Goal: Feedback & Contribution: Leave review/rating

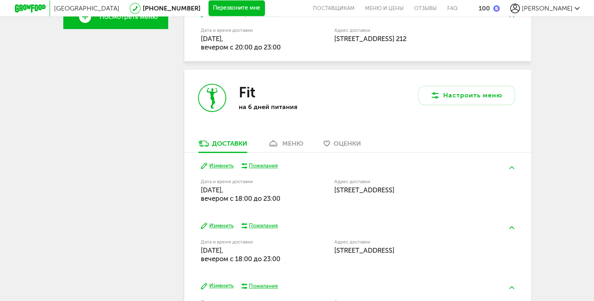
scroll to position [305, 0]
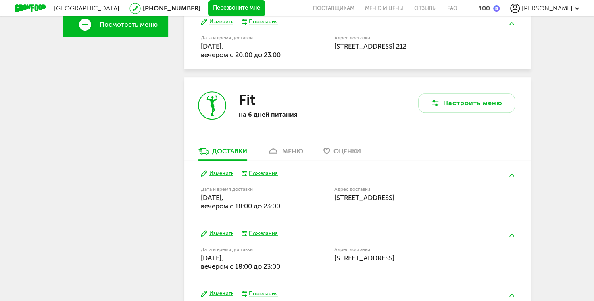
click at [293, 148] on div "меню" at bounding box center [292, 152] width 21 height 8
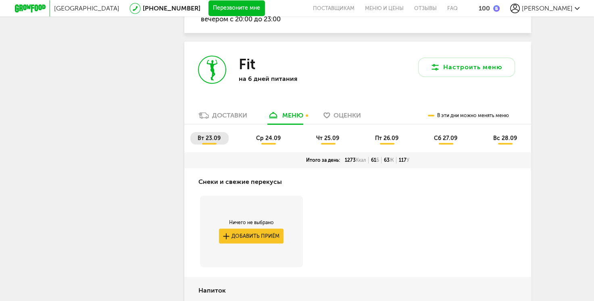
scroll to position [322, 0]
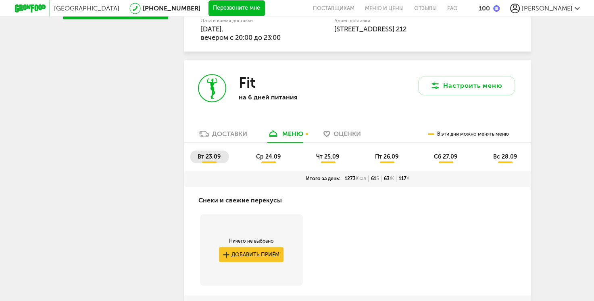
click at [208, 160] on li "вт 23.09" at bounding box center [209, 157] width 38 height 12
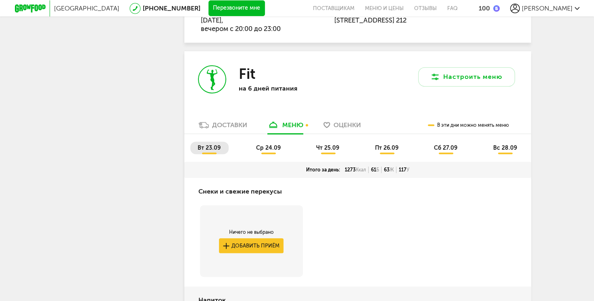
scroll to position [316, 0]
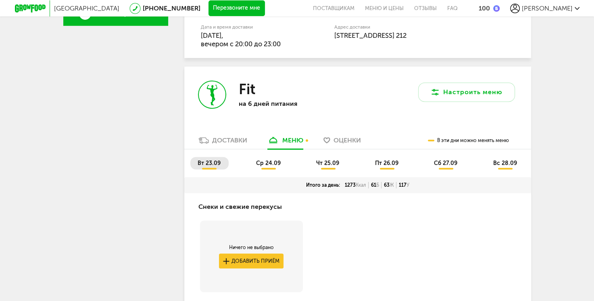
click at [277, 166] on li "ср 24.09" at bounding box center [269, 163] width 40 height 12
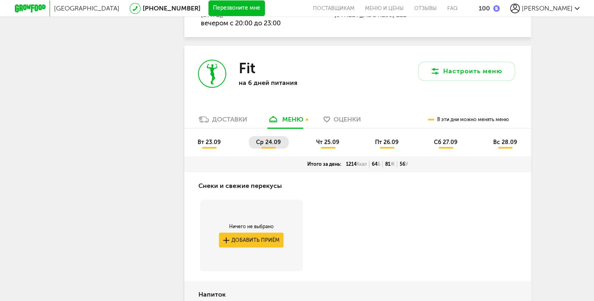
scroll to position [258, 0]
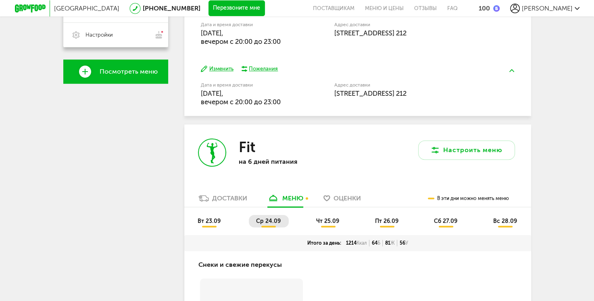
click at [330, 222] on span "чт 25.09" at bounding box center [327, 221] width 23 height 7
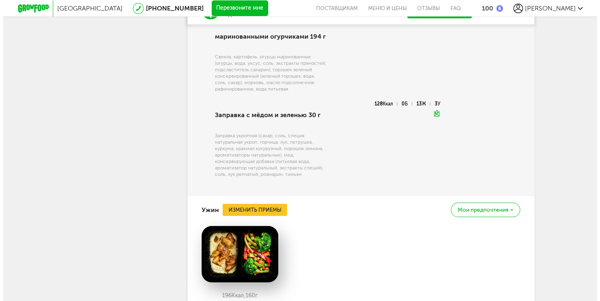
scroll to position [1604, 0]
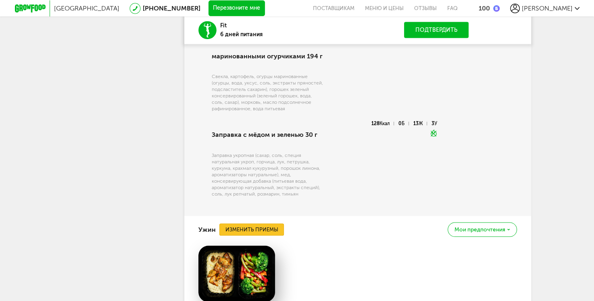
click at [268, 234] on button "Изменить приемы" at bounding box center [251, 230] width 64 height 12
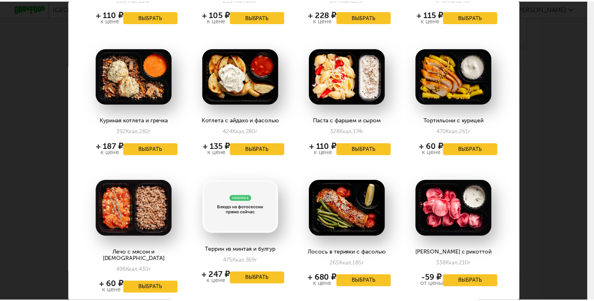
scroll to position [0, 0]
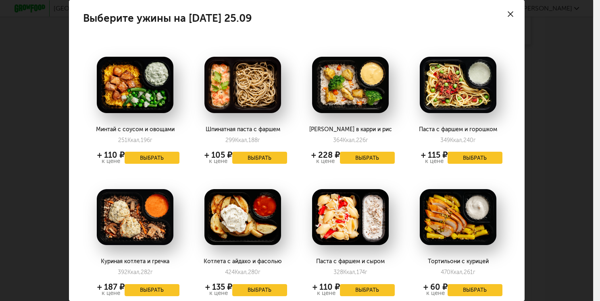
click at [507, 13] on use at bounding box center [510, 14] width 6 height 6
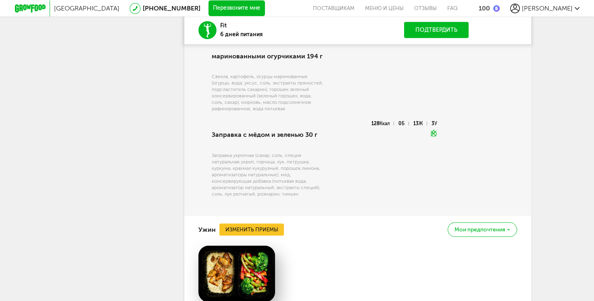
click at [488, 233] on div "Мои предпочтения" at bounding box center [481, 230] width 69 height 14
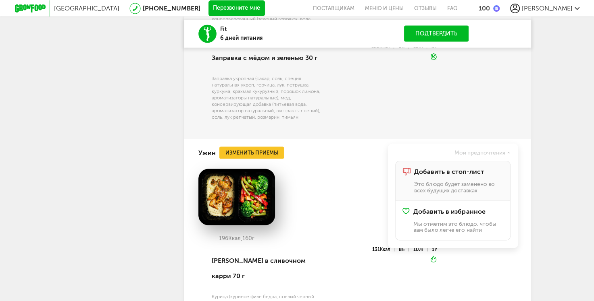
scroll to position [1685, 0]
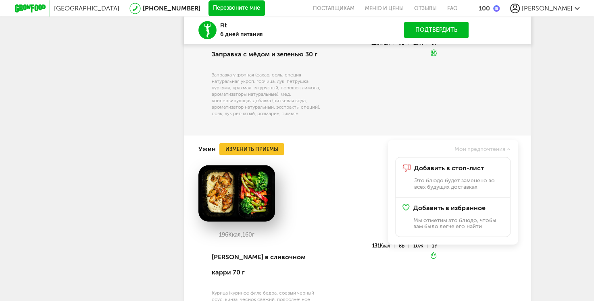
click at [369, 224] on div "196 Ккал, 160 г" at bounding box center [357, 205] width 318 height 78
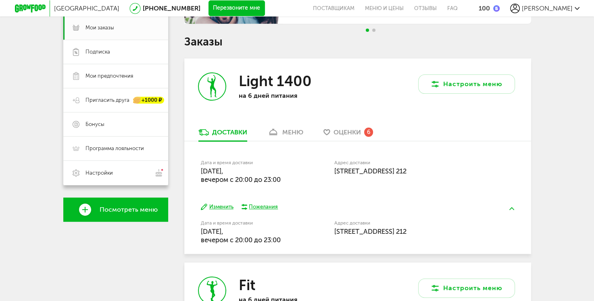
scroll to position [73, 0]
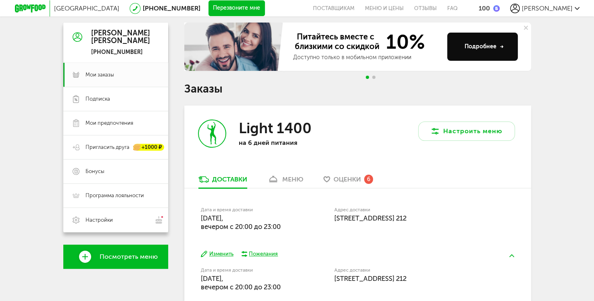
click at [355, 182] on span "Оценки" at bounding box center [346, 180] width 27 height 8
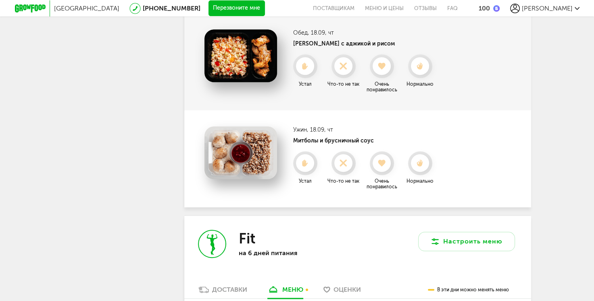
scroll to position [615, 0]
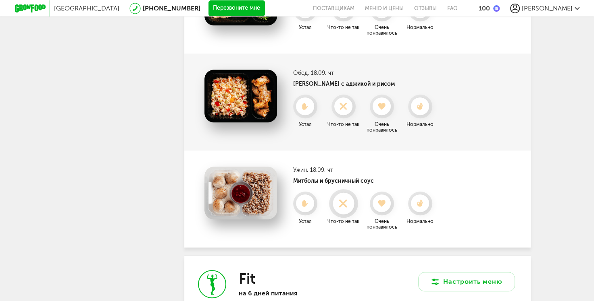
click at [343, 210] on div at bounding box center [342, 203] width 21 height 21
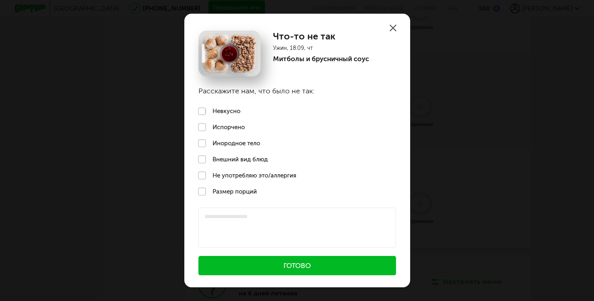
click at [202, 114] on label "Невкусно" at bounding box center [297, 112] width 226 height 16
click at [212, 218] on textarea at bounding box center [296, 228] width 197 height 40
type textarea "**********"
click at [294, 269] on button "Готово" at bounding box center [296, 265] width 197 height 19
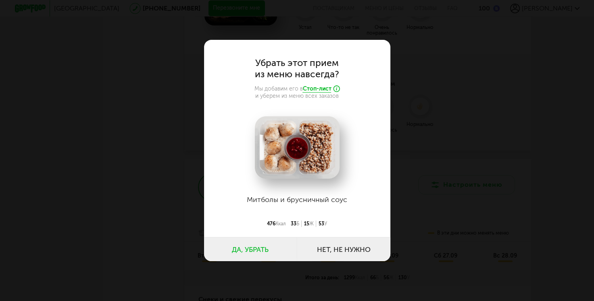
click at [236, 247] on button "Да, убрать" at bounding box center [250, 249] width 93 height 24
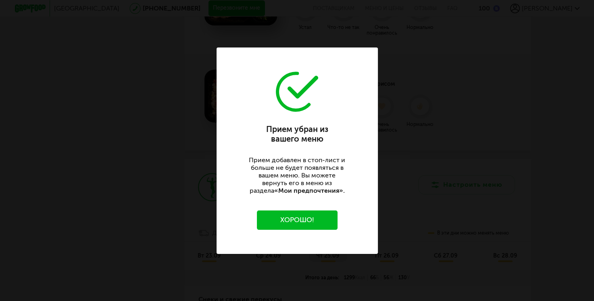
click at [287, 222] on button "Хорошо!" at bounding box center [297, 220] width 81 height 19
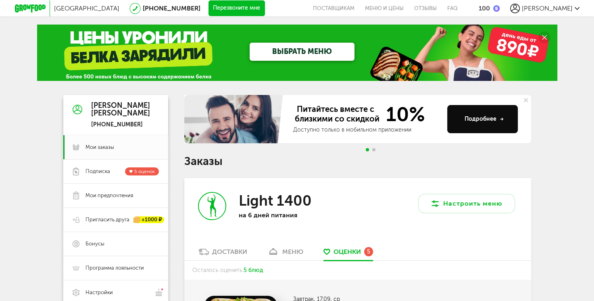
scroll to position [0, 0]
click at [102, 150] on span "Мои заказы" at bounding box center [99, 147] width 29 height 7
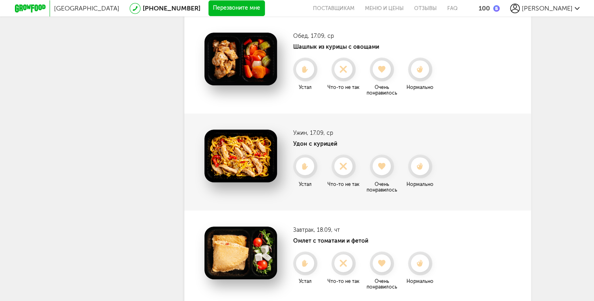
scroll to position [121, 0]
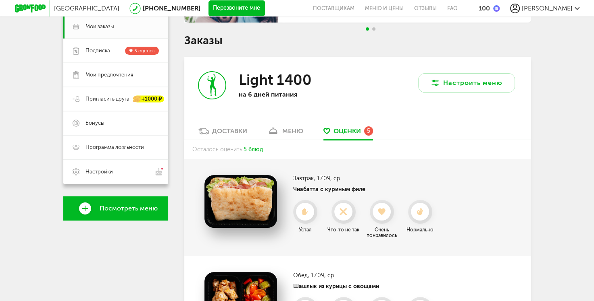
click at [567, 9] on span "[PERSON_NAME]" at bounding box center [547, 8] width 51 height 8
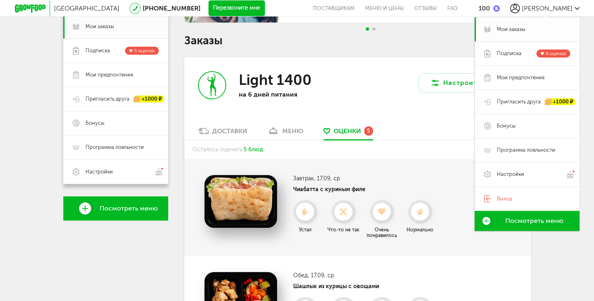
click at [507, 32] on span "Мои заказы" at bounding box center [511, 29] width 29 height 7
click at [509, 29] on span "Мои заказы" at bounding box center [511, 29] width 29 height 7
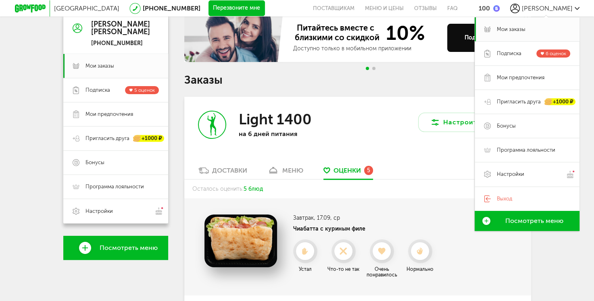
scroll to position [81, 0]
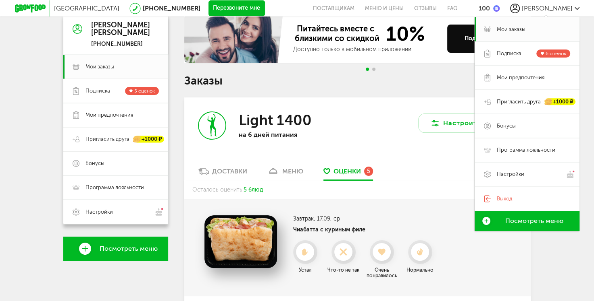
click at [290, 174] on div "меню" at bounding box center [292, 172] width 21 height 8
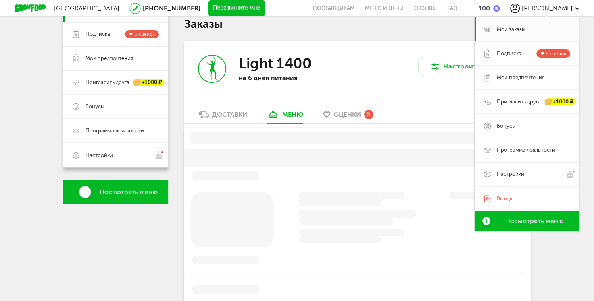
scroll to position [158, 0]
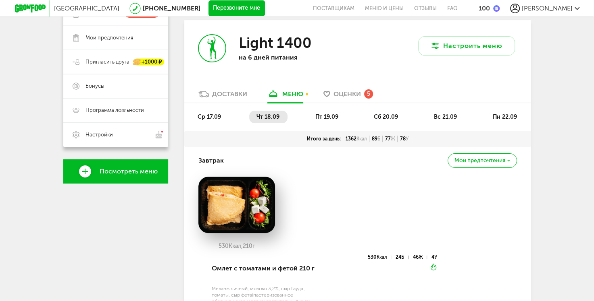
click at [324, 121] on li "пт 19.09" at bounding box center [327, 117] width 38 height 12
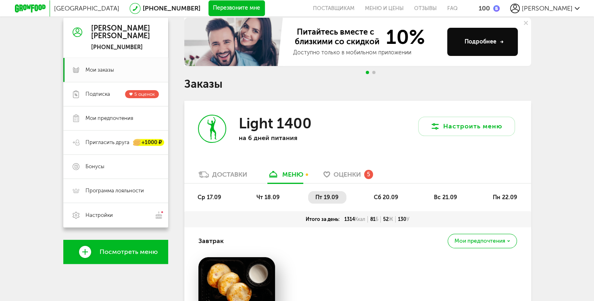
scroll to position [0, 0]
